Goal: Task Accomplishment & Management: Manage account settings

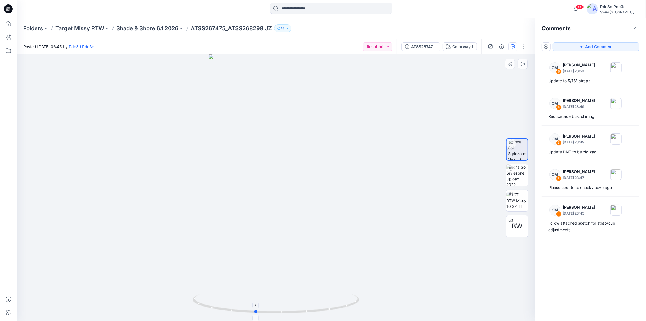
drag, startPoint x: 337, startPoint y: 309, endPoint x: 316, endPoint y: 311, distance: 20.9
click at [316, 311] on icon at bounding box center [277, 304] width 168 height 21
click at [517, 199] on img at bounding box center [517, 200] width 22 height 17
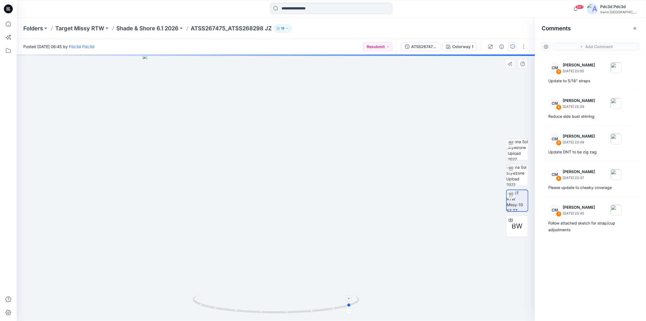
drag, startPoint x: 338, startPoint y: 309, endPoint x: 247, endPoint y: 300, distance: 91.2
click at [247, 300] on icon at bounding box center [277, 304] width 168 height 21
click at [304, 312] on icon at bounding box center [277, 304] width 168 height 21
drag, startPoint x: 308, startPoint y: 311, endPoint x: 356, endPoint y: 304, distance: 48.8
click at [356, 304] on icon at bounding box center [277, 304] width 168 height 21
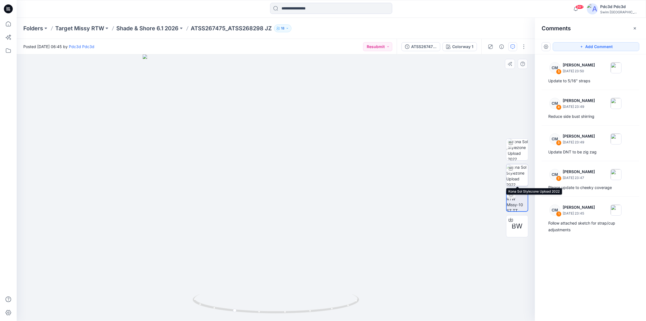
click at [519, 172] on img at bounding box center [517, 175] width 22 height 22
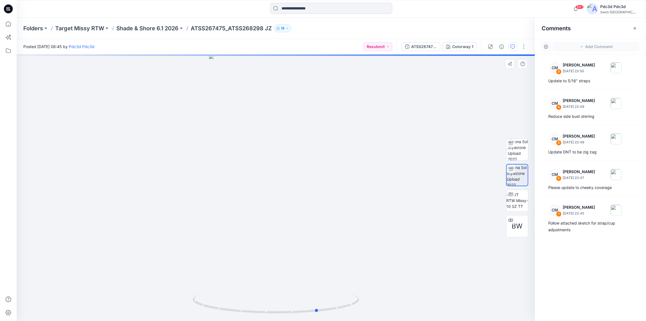
drag, startPoint x: 340, startPoint y: 307, endPoint x: 382, endPoint y: 293, distance: 44.3
click at [382, 293] on div at bounding box center [276, 187] width 518 height 266
click at [383, 293] on div at bounding box center [276, 187] width 518 height 266
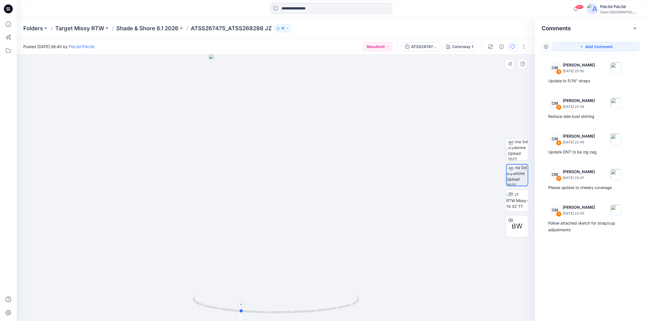
drag, startPoint x: 340, startPoint y: 310, endPoint x: 267, endPoint y: 305, distance: 72.9
click at [267, 305] on icon at bounding box center [277, 304] width 168 height 21
drag, startPoint x: 339, startPoint y: 310, endPoint x: 416, endPoint y: 301, distance: 77.9
click at [416, 301] on div at bounding box center [276, 187] width 518 height 266
drag, startPoint x: 339, startPoint y: 308, endPoint x: 272, endPoint y: 182, distance: 142.3
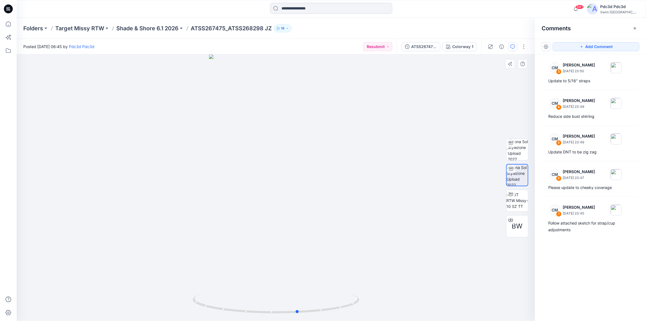
click at [312, 307] on icon at bounding box center [277, 304] width 168 height 21
click at [569, 227] on div "Follow attached sketch for strap/cup adjustments" at bounding box center [590, 226] width 84 height 13
drag, startPoint x: 318, startPoint y: 312, endPoint x: 293, endPoint y: 307, distance: 26.4
click at [293, 307] on icon at bounding box center [277, 304] width 168 height 21
click at [332, 308] on icon at bounding box center [277, 304] width 168 height 21
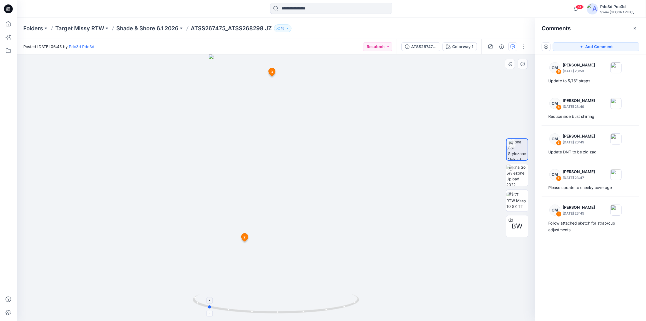
drag, startPoint x: 330, startPoint y: 312, endPoint x: 292, endPoint y: 310, distance: 38.4
click at [292, 310] on icon at bounding box center [277, 304] width 168 height 21
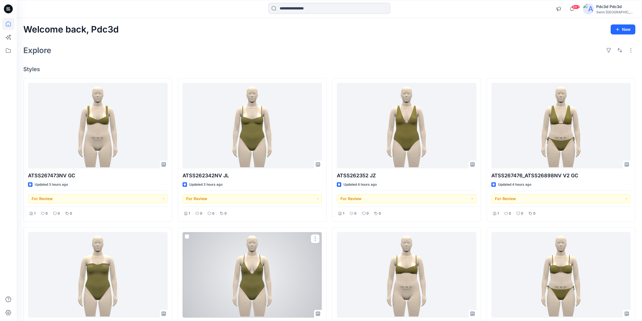
scroll to position [175, 0]
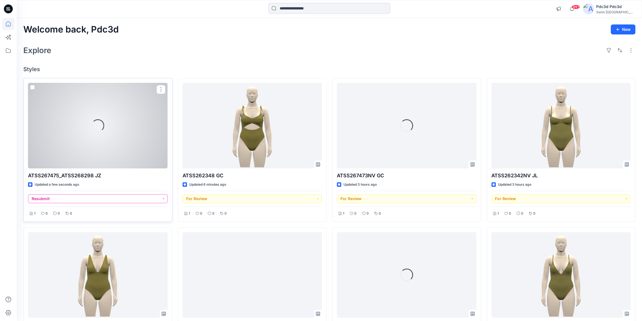
click at [164, 196] on button "Resubmit" at bounding box center [98, 198] width 140 height 9
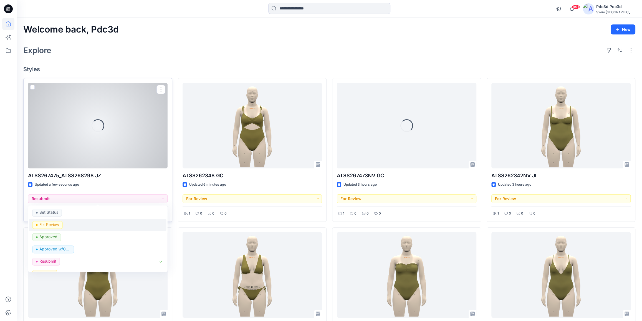
click at [46, 225] on p "For Review" at bounding box center [49, 224] width 20 height 7
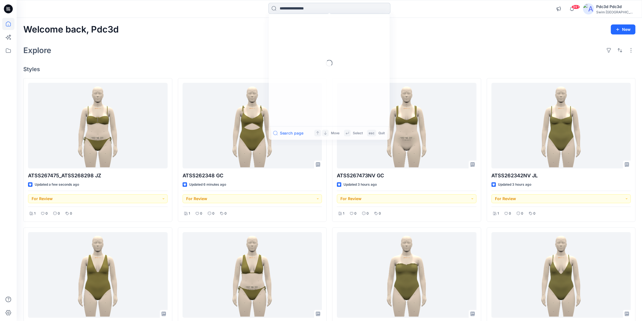
click at [301, 8] on input at bounding box center [329, 8] width 122 height 11
paste input "**********"
type input "**********"
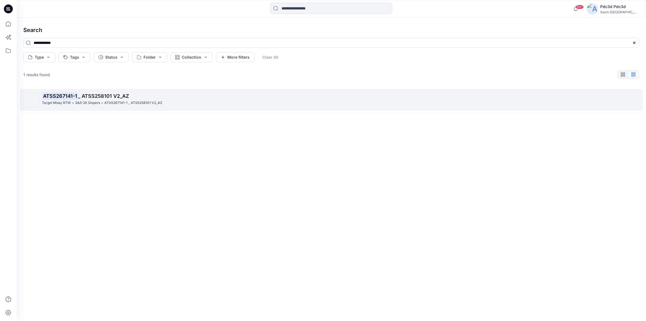
click at [123, 97] on span "_ ATSS258101 V2_AZ" at bounding box center [103, 96] width 51 height 6
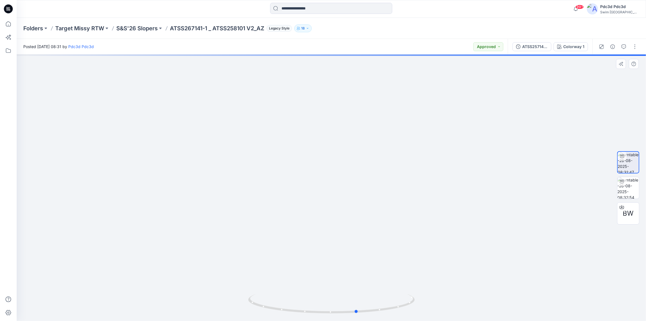
drag, startPoint x: 401, startPoint y: 308, endPoint x: 426, endPoint y: 302, distance: 26.5
click at [426, 302] on div at bounding box center [331, 187] width 629 height 266
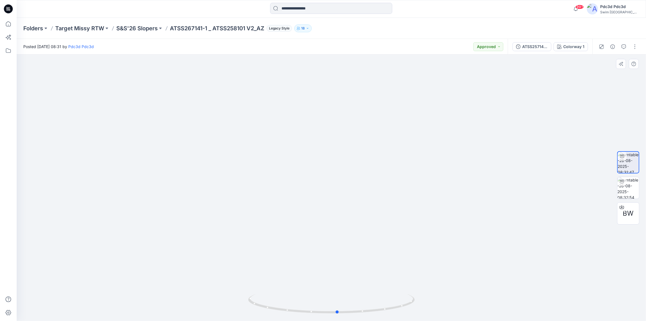
drag, startPoint x: 391, startPoint y: 306, endPoint x: 405, endPoint y: 223, distance: 83.7
click at [372, 300] on icon at bounding box center [332, 304] width 168 height 21
drag, startPoint x: 393, startPoint y: 305, endPoint x: 379, endPoint y: 310, distance: 14.7
click at [379, 310] on icon at bounding box center [332, 304] width 168 height 21
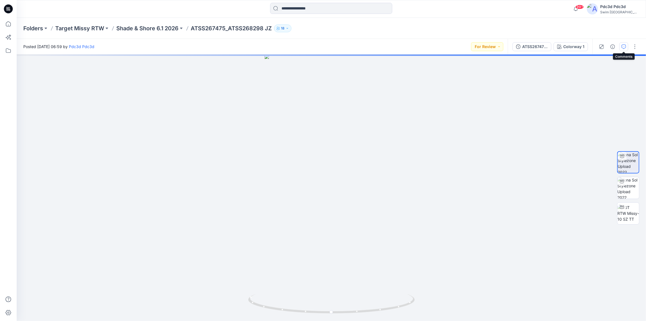
click at [622, 47] on icon "button" at bounding box center [624, 46] width 4 height 4
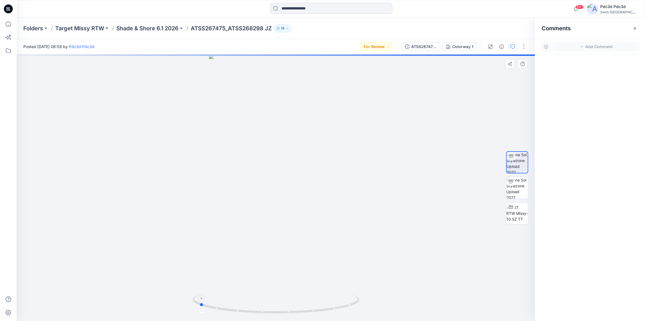
drag, startPoint x: 341, startPoint y: 308, endPoint x: 264, endPoint y: 306, distance: 76.7
click at [264, 306] on icon at bounding box center [277, 304] width 168 height 21
click at [636, 27] on icon "button" at bounding box center [635, 28] width 4 height 4
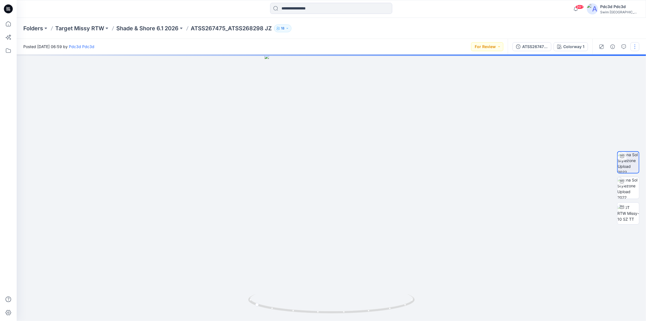
click at [636, 46] on button "button" at bounding box center [635, 46] width 9 height 9
click at [600, 75] on p "Edit" at bounding box center [599, 75] width 7 height 6
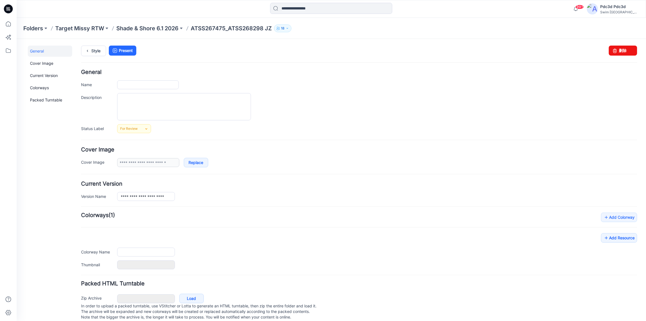
type input "**********"
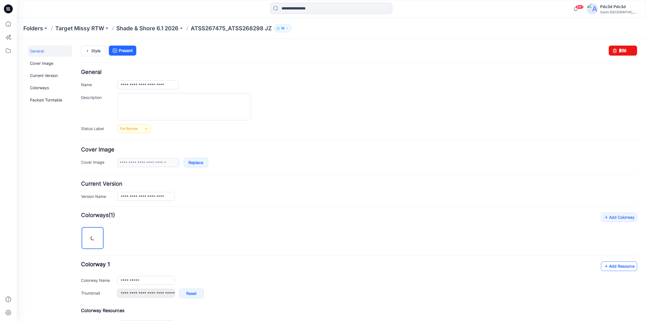
click at [604, 266] on icon at bounding box center [607, 265] width 6 height 9
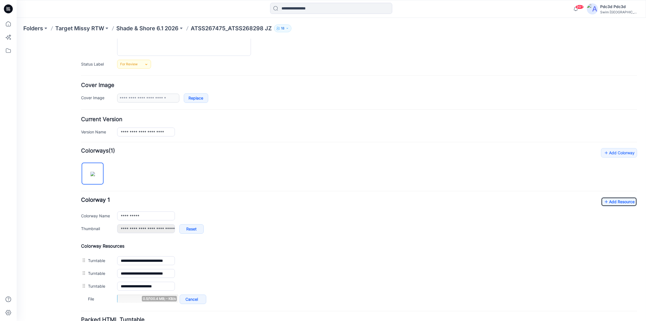
scroll to position [76, 0]
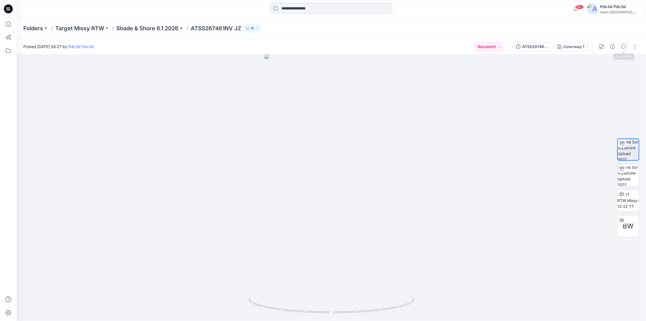
click at [622, 46] on icon "button" at bounding box center [624, 46] width 4 height 4
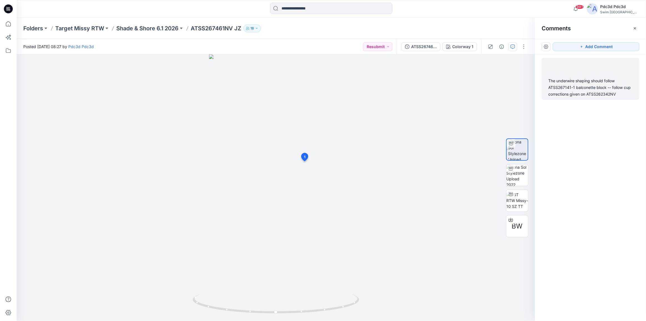
click at [589, 92] on div "The underwire shaping should follow ATSS267141-1 balconette block -- follow cup…" at bounding box center [590, 87] width 84 height 20
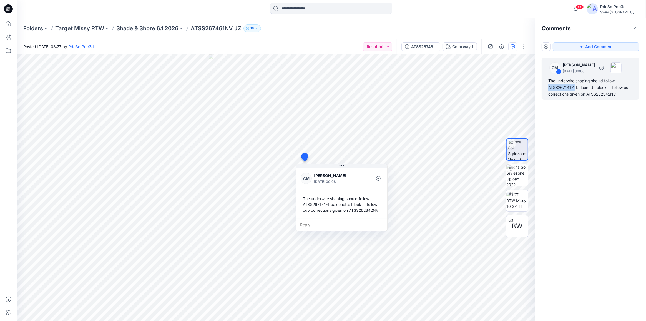
drag, startPoint x: 575, startPoint y: 87, endPoint x: 544, endPoint y: 87, distance: 31.1
click at [544, 87] on div "CM 1 Caitlin Magrane September 12, 2025 00:08 The underwire shaping should foll…" at bounding box center [591, 79] width 98 height 42
copy div "ATSS267141-1"
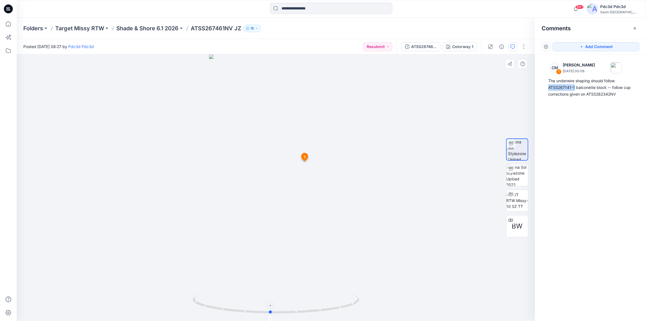
drag, startPoint x: 321, startPoint y: 312, endPoint x: 315, endPoint y: 307, distance: 7.1
click at [315, 307] on icon at bounding box center [277, 304] width 168 height 21
click at [634, 29] on icon "button" at bounding box center [635, 28] width 2 height 2
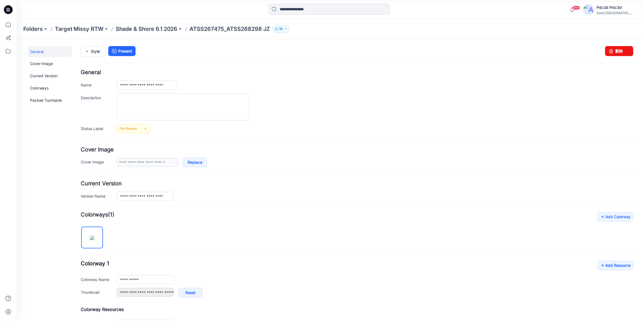
scroll to position [76, 0]
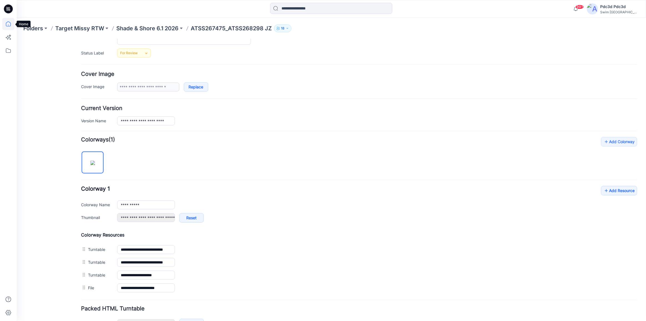
click at [11, 22] on icon at bounding box center [8, 24] width 12 height 12
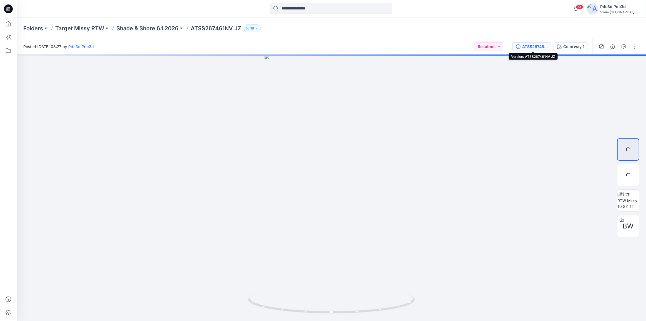
click at [520, 44] on icon "button" at bounding box center [518, 46] width 4 height 4
click at [519, 46] on icon "button" at bounding box center [518, 46] width 4 height 4
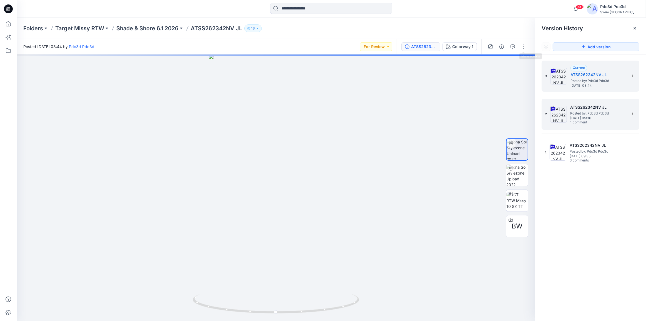
click at [601, 117] on span "Thursday, September 04, 2025 05:36" at bounding box center [598, 118] width 56 height 4
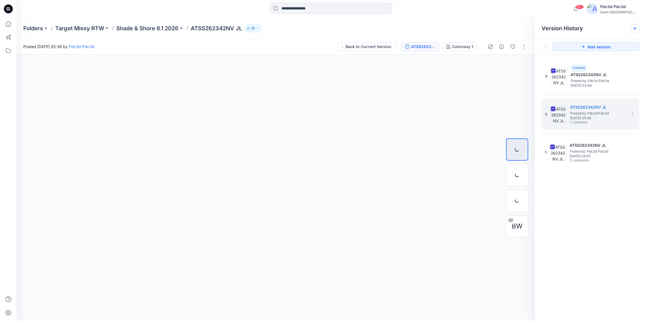
click at [632, 28] on div at bounding box center [635, 28] width 9 height 9
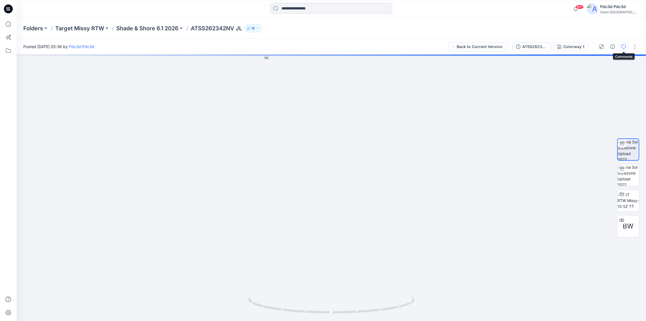
click at [622, 47] on icon "button" at bounding box center [624, 46] width 4 height 4
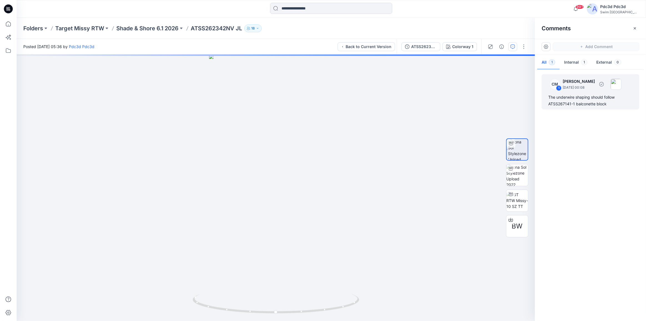
click at [585, 99] on div "The underwire shaping should follow ATSS267141-1 balconette block" at bounding box center [590, 100] width 84 height 13
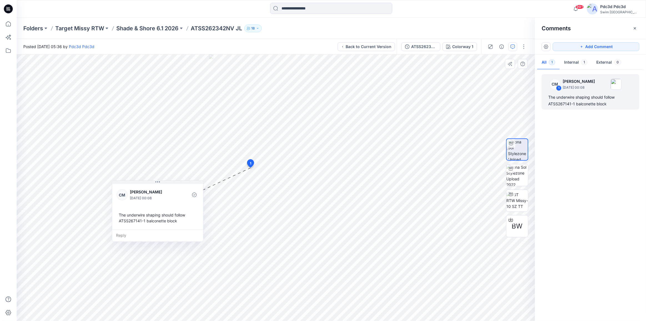
drag, startPoint x: 302, startPoint y: 174, endPoint x: 172, endPoint y: 184, distance: 130.3
click at [172, 184] on div "CM Caitlin Magrane September 12, 2025 00:08 The underwire shaping should follow…" at bounding box center [157, 206] width 91 height 46
click at [11, 25] on icon at bounding box center [8, 23] width 5 height 5
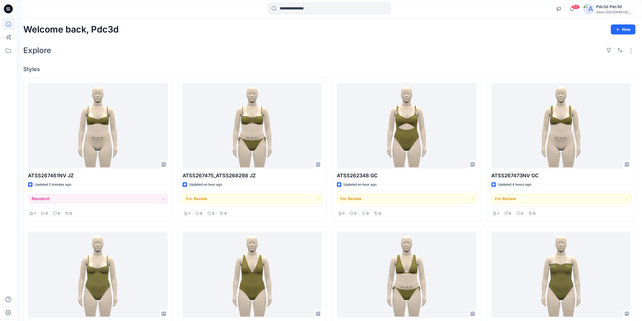
click at [159, 19] on div "Welcome back, Pdc3d New Explore Styles ATSS267461NV JZ Updated 2 minutes ago Re…" at bounding box center [330, 282] width 626 height 529
click at [283, 56] on div "Explore" at bounding box center [329, 50] width 612 height 13
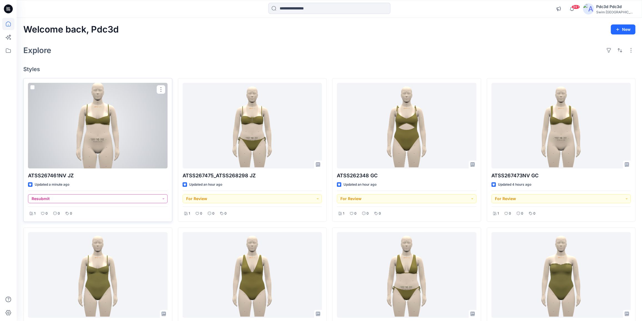
click at [164, 198] on button "Resubmit" at bounding box center [98, 198] width 140 height 9
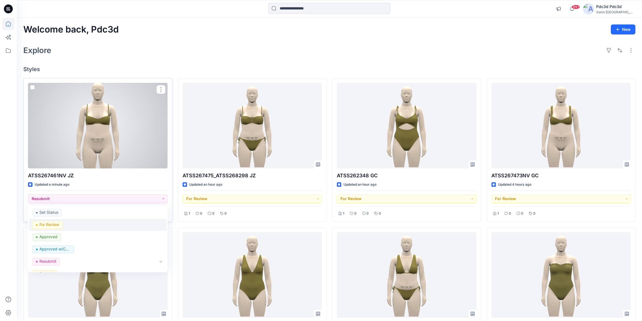
click at [54, 225] on p "For Review" at bounding box center [49, 224] width 20 height 7
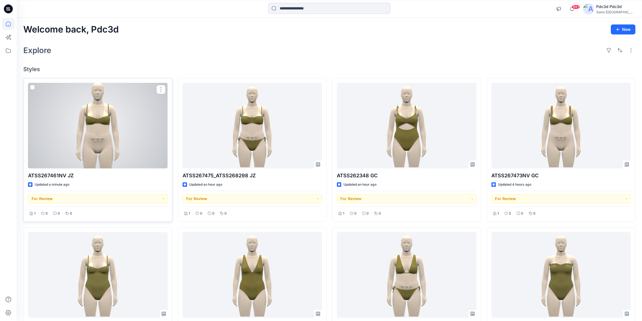
drag, startPoint x: 224, startPoint y: 60, endPoint x: 215, endPoint y: 70, distance: 14.0
click at [224, 60] on div "Welcome back, Pdc3d New Explore Styles ATSS267461NV JZ Updated a minute ago For…" at bounding box center [330, 282] width 626 height 529
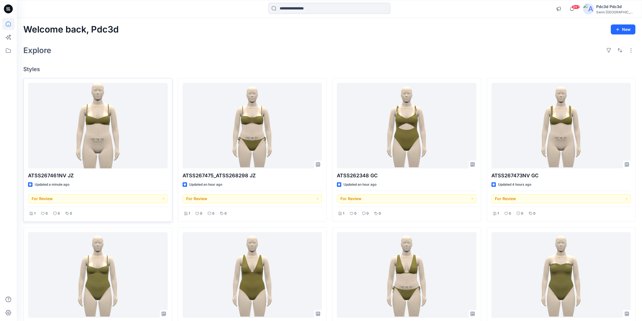
click at [163, 47] on div "Explore" at bounding box center [329, 50] width 612 height 13
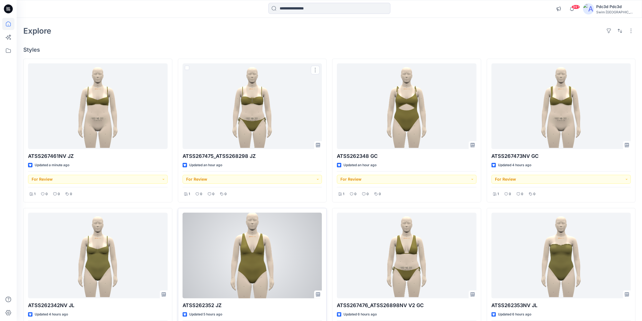
scroll to position [50, 0]
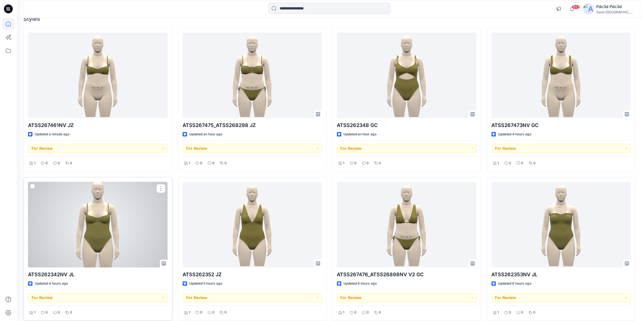
click at [105, 227] on div at bounding box center [98, 225] width 140 height 86
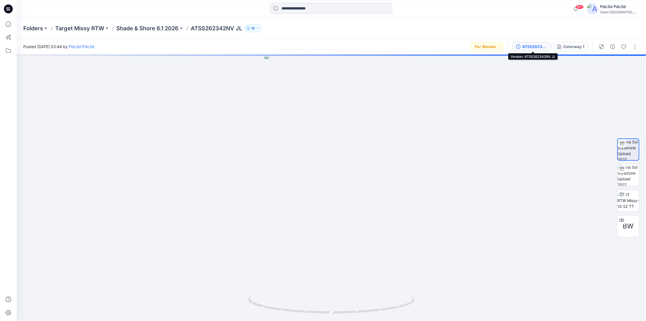
click at [517, 46] on icon "button" at bounding box center [518, 46] width 4 height 4
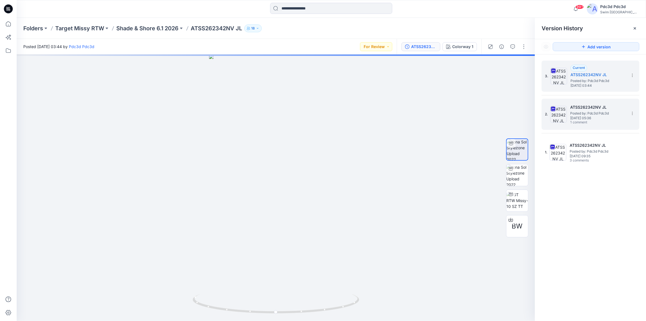
click at [578, 122] on span "1 comment" at bounding box center [589, 122] width 39 height 4
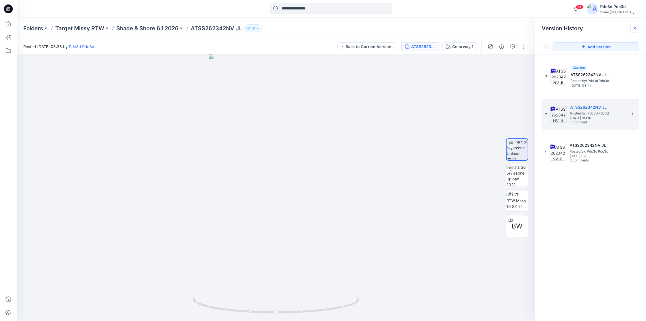
click at [636, 28] on icon at bounding box center [635, 28] width 2 height 2
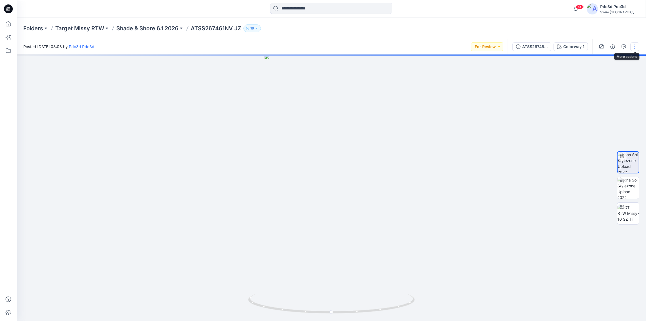
click at [636, 43] on button "button" at bounding box center [635, 46] width 9 height 9
click at [606, 75] on button "Edit" at bounding box center [611, 75] width 51 height 10
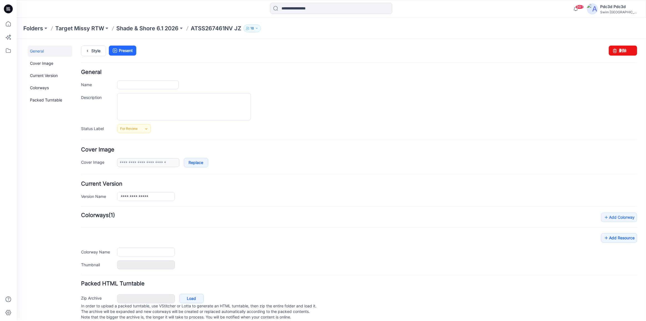
type input "**********"
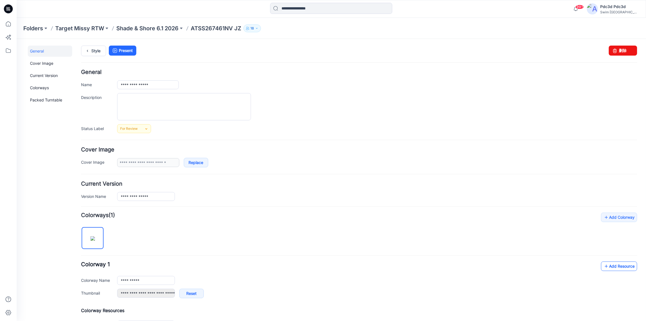
click at [604, 266] on icon at bounding box center [607, 265] width 6 height 9
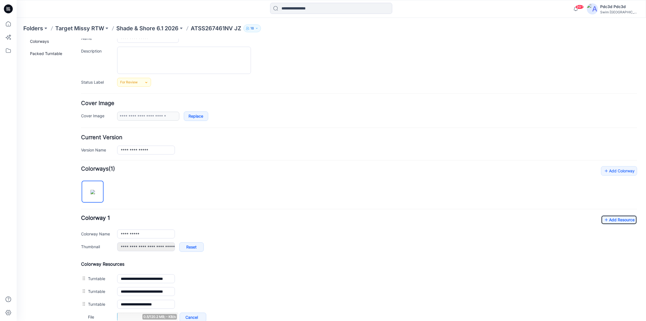
scroll to position [50, 0]
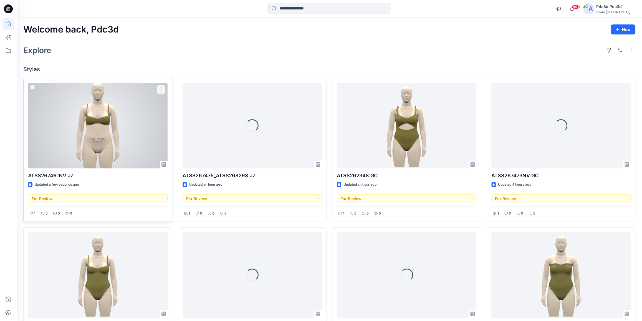
click at [96, 123] on div at bounding box center [98, 126] width 140 height 86
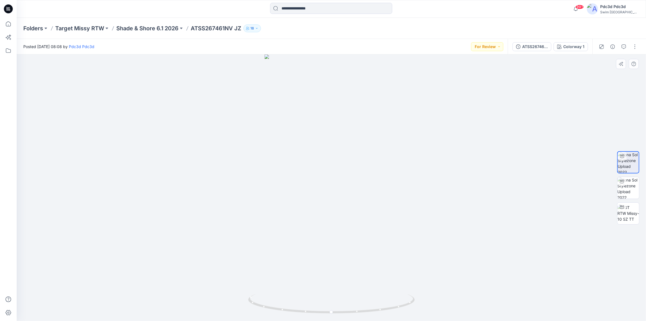
click at [242, 318] on div at bounding box center [331, 187] width 629 height 266
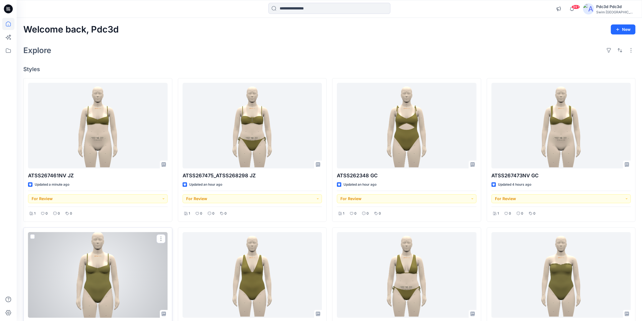
click at [111, 259] on div at bounding box center [98, 275] width 140 height 86
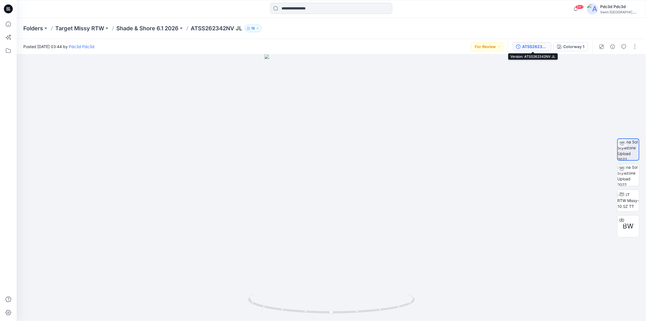
click at [519, 43] on button "ATSS262342NV JL" at bounding box center [532, 46] width 39 height 9
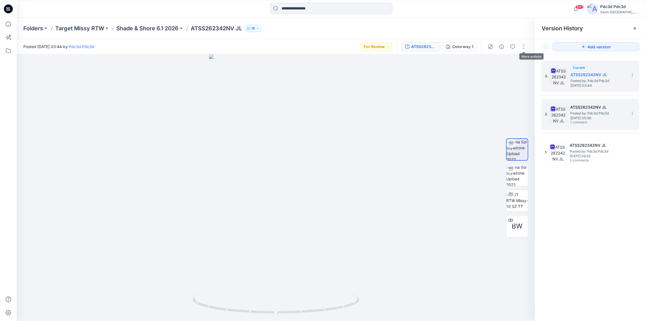
click at [578, 120] on span "[DATE] 05:36" at bounding box center [598, 118] width 56 height 4
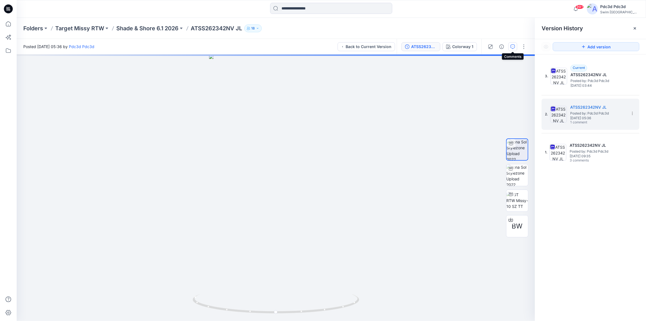
click at [511, 47] on icon "button" at bounding box center [513, 46] width 4 height 4
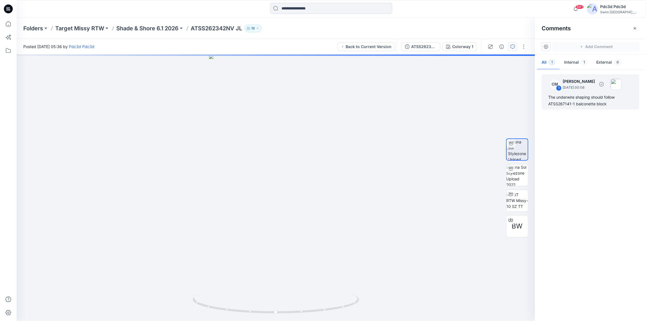
click at [577, 93] on div "CM 1 [PERSON_NAME] [DATE] 00:08 The underwire shaping should follow ATSS267141-…" at bounding box center [591, 91] width 98 height 35
click at [567, 100] on div "The underwire shaping should follow ATSS267141-1 balconette block" at bounding box center [590, 100] width 84 height 13
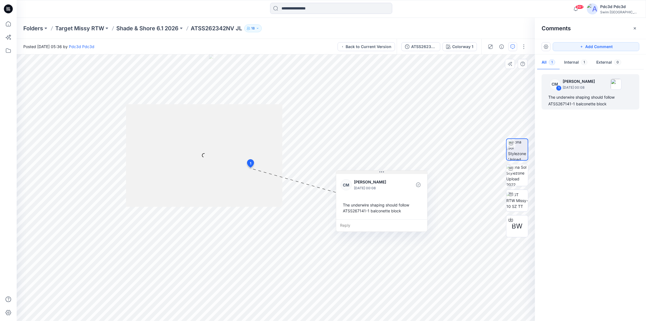
drag, startPoint x: 306, startPoint y: 175, endPoint x: 399, endPoint y: 167, distance: 93.6
click at [399, 170] on button at bounding box center [381, 171] width 91 height 3
drag, startPoint x: 596, startPoint y: 105, endPoint x: 576, endPoint y: 104, distance: 20.3
click at [576, 104] on div "The underwire shaping should follow ATSS267141-1 balconette block" at bounding box center [590, 100] width 84 height 13
copy div "balconette"
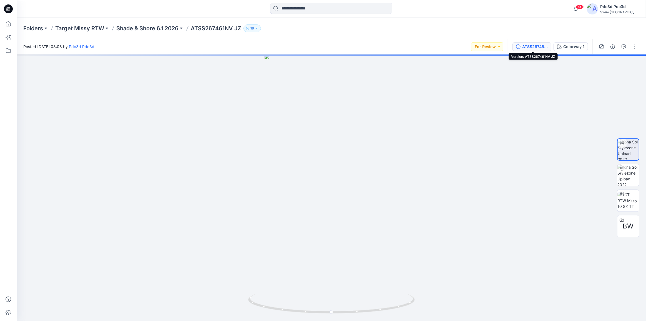
click at [519, 44] on icon "button" at bounding box center [518, 46] width 4 height 4
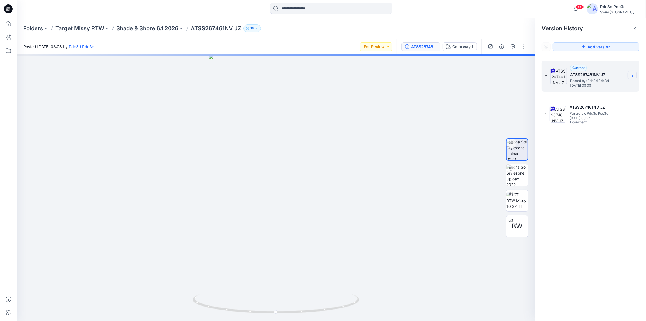
click at [633, 77] on icon at bounding box center [632, 75] width 4 height 4
click at [594, 122] on span "Delete Version" at bounding box center [594, 122] width 26 height 7
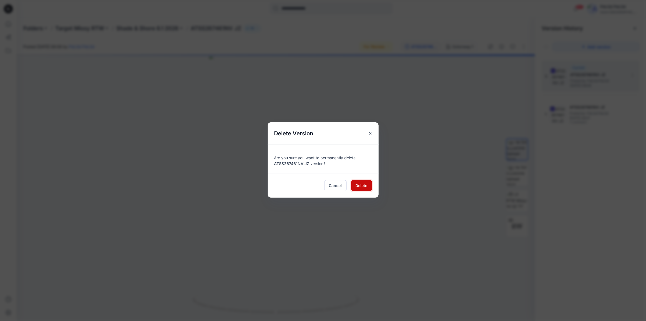
click at [361, 183] on span "Delete" at bounding box center [362, 185] width 12 height 6
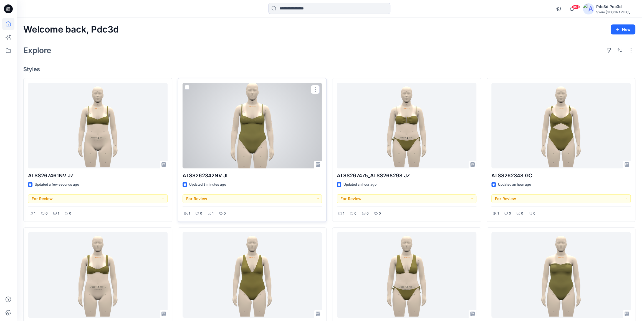
click at [248, 134] on div at bounding box center [253, 126] width 140 height 86
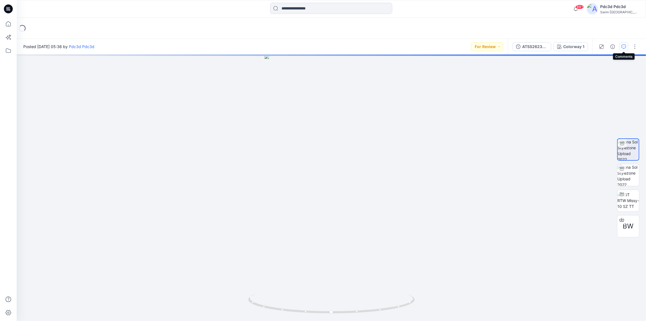
click at [621, 46] on button "button" at bounding box center [623, 46] width 9 height 9
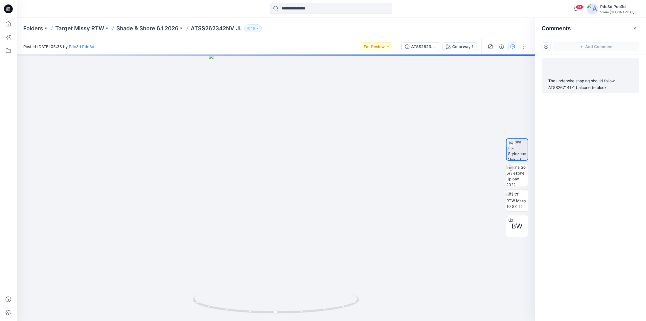
click at [591, 82] on div "The underwire shaping should follow ATSS267141-1 balconette block" at bounding box center [590, 83] width 84 height 13
